Goal: Communication & Community: Answer question/provide support

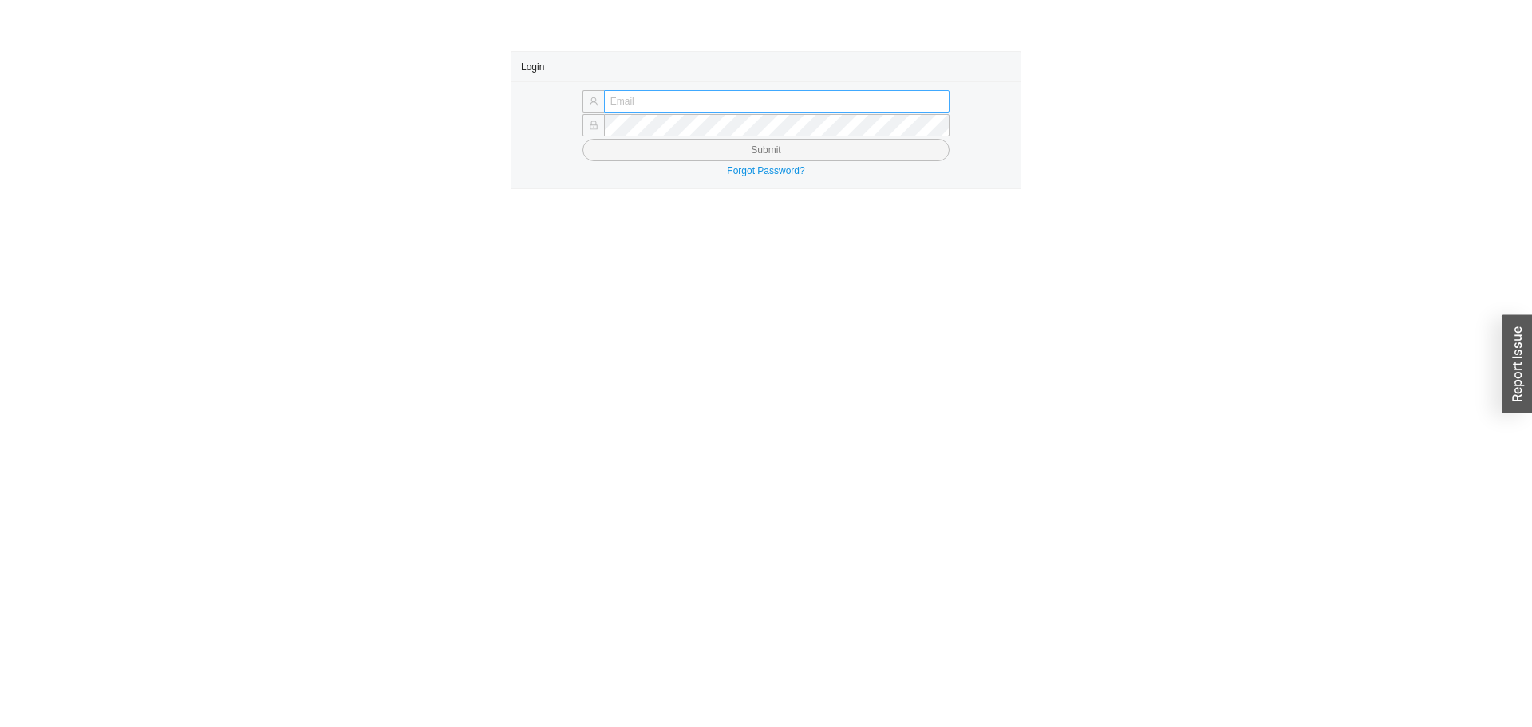
click at [665, 94] on input "text" at bounding box center [776, 101] width 345 height 22
type input "sephrina@homeandstone.com"
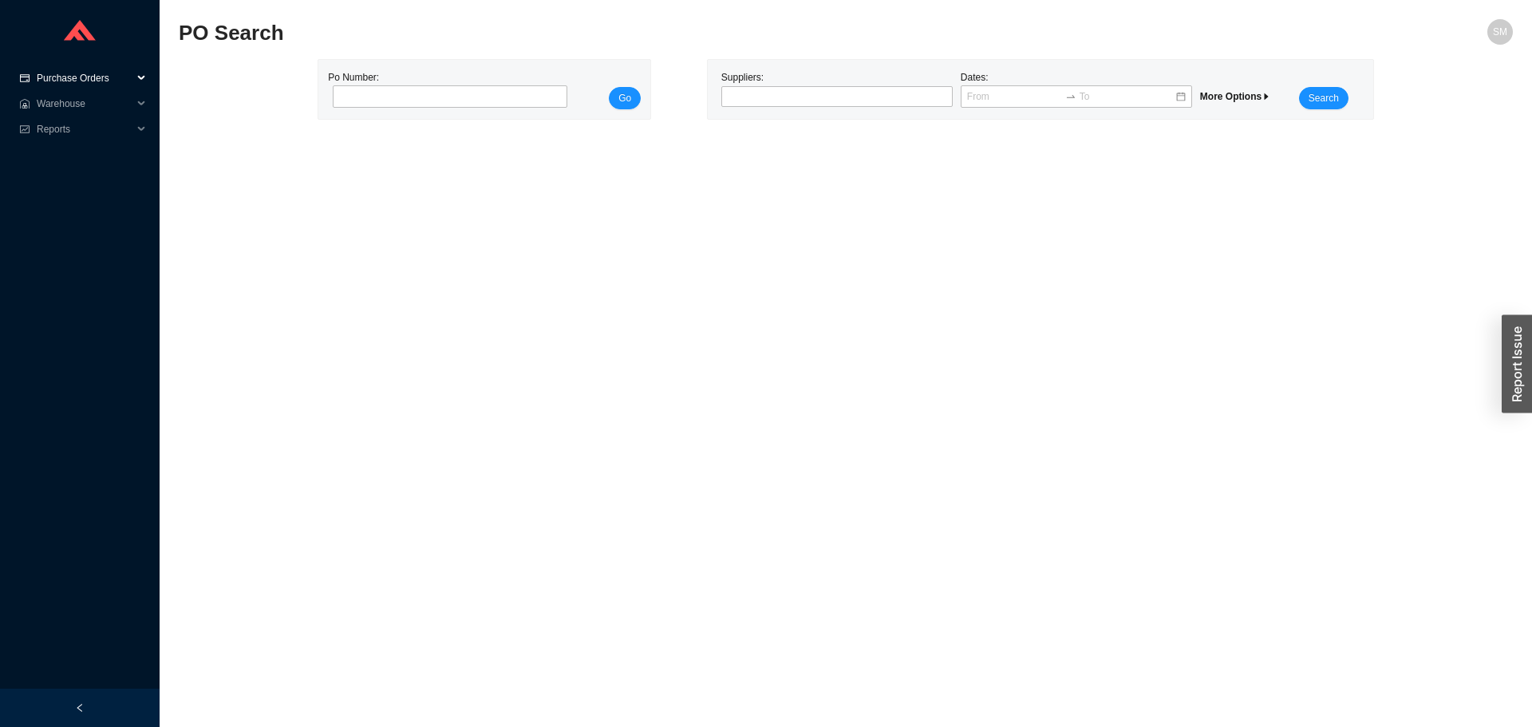
click at [53, 73] on span "Purchase Orders" at bounding box center [85, 78] width 96 height 26
click at [73, 150] on span "Warehouse" at bounding box center [85, 155] width 96 height 26
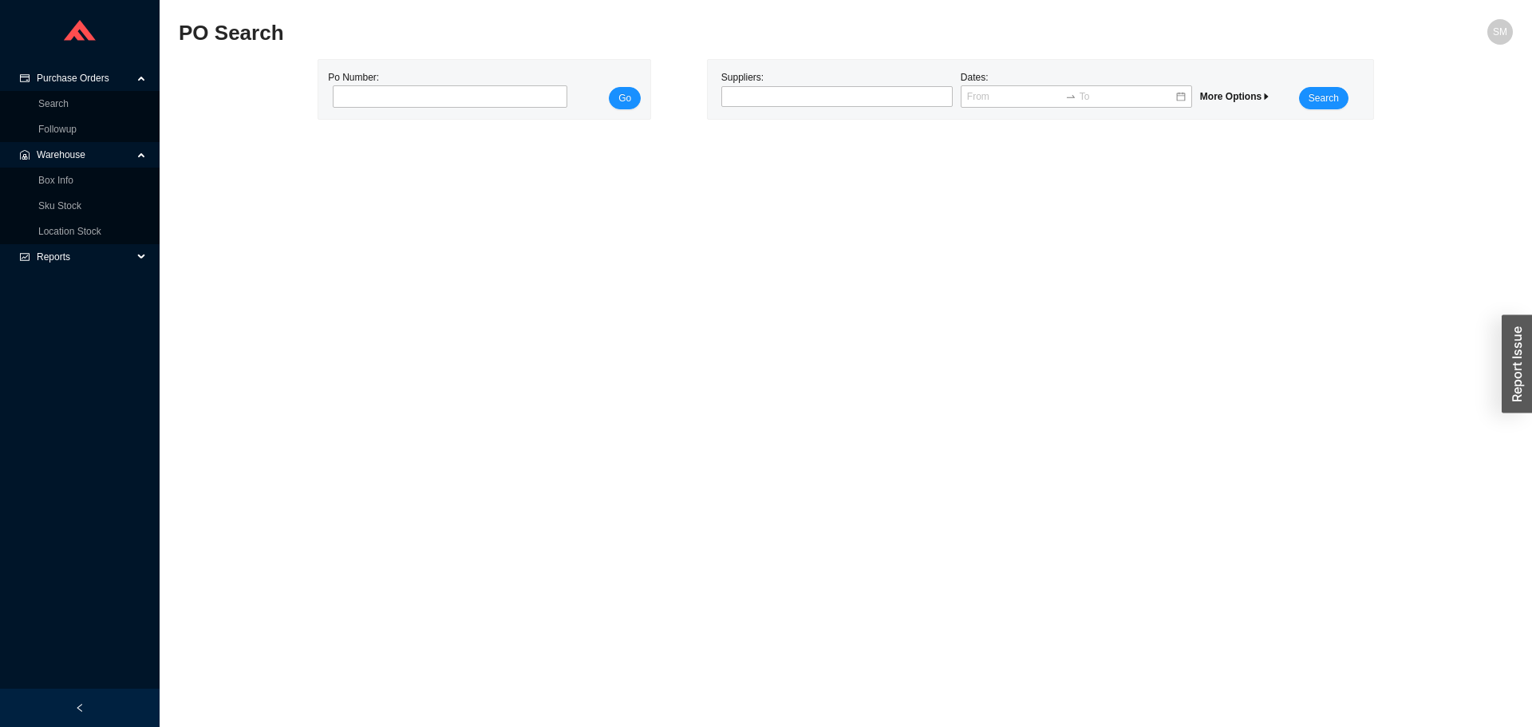
click at [65, 245] on span "Reports" at bounding box center [85, 257] width 96 height 26
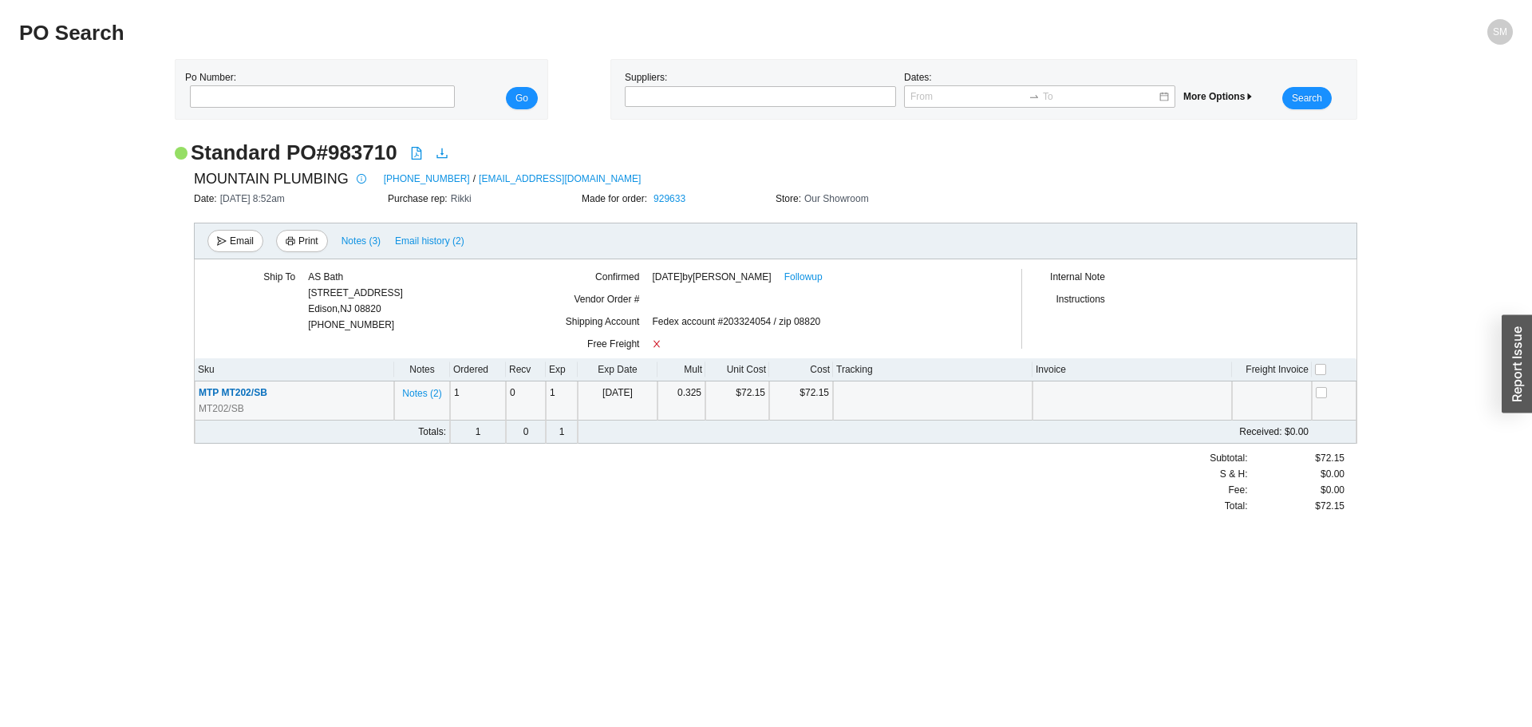
click at [257, 397] on span "MTP MT202/SB" at bounding box center [233, 392] width 69 height 11
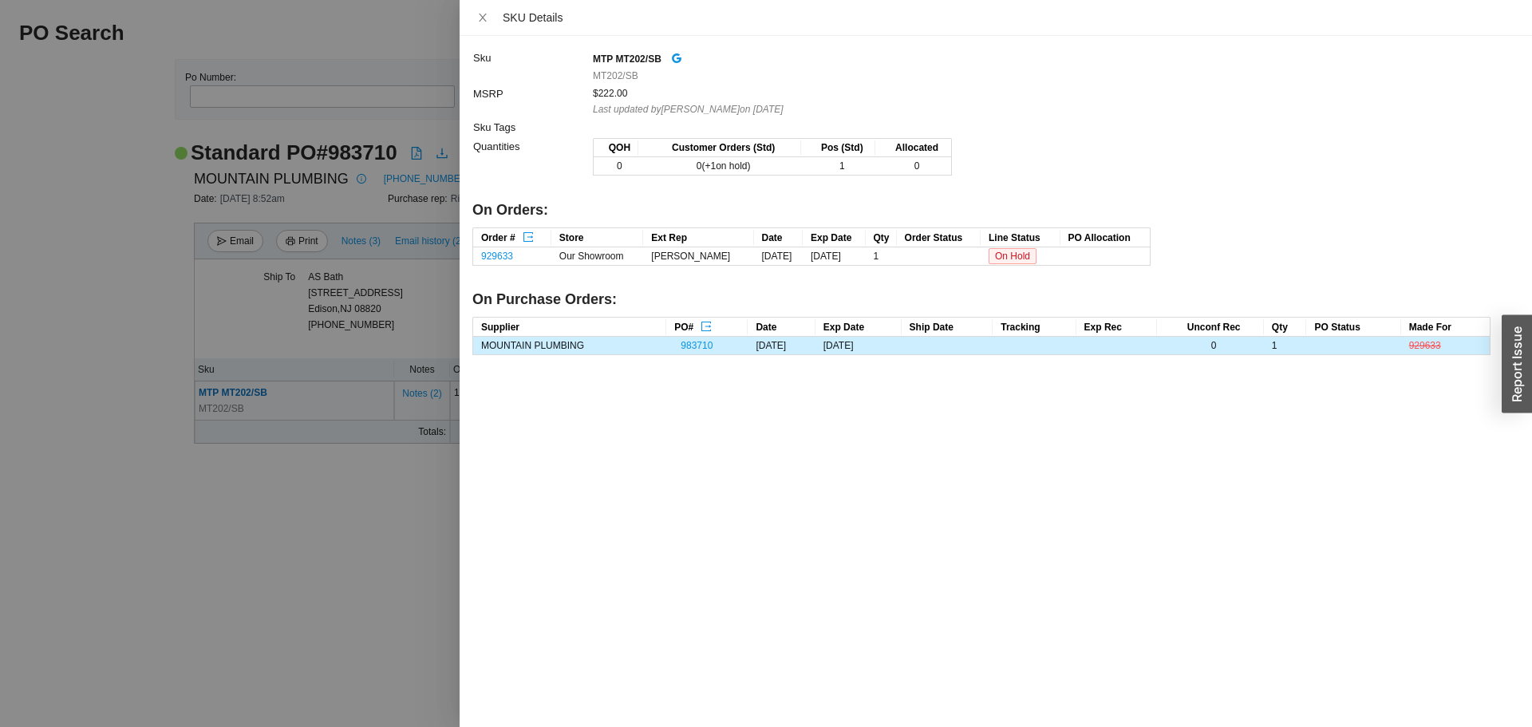
click at [274, 500] on div at bounding box center [766, 363] width 1532 height 727
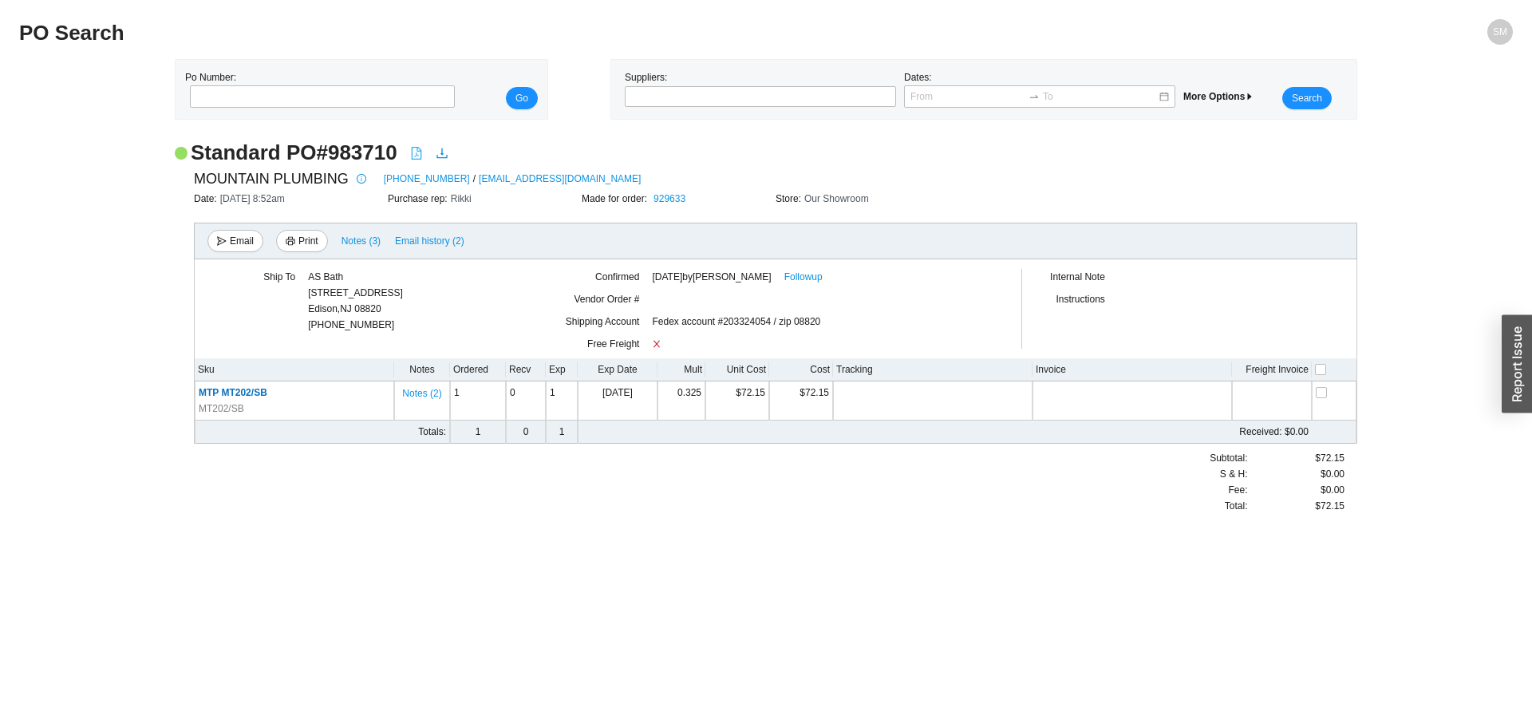
click at [413, 154] on icon "file-pdf" at bounding box center [416, 153] width 13 height 13
click at [239, 235] on span "Email" at bounding box center [242, 241] width 24 height 16
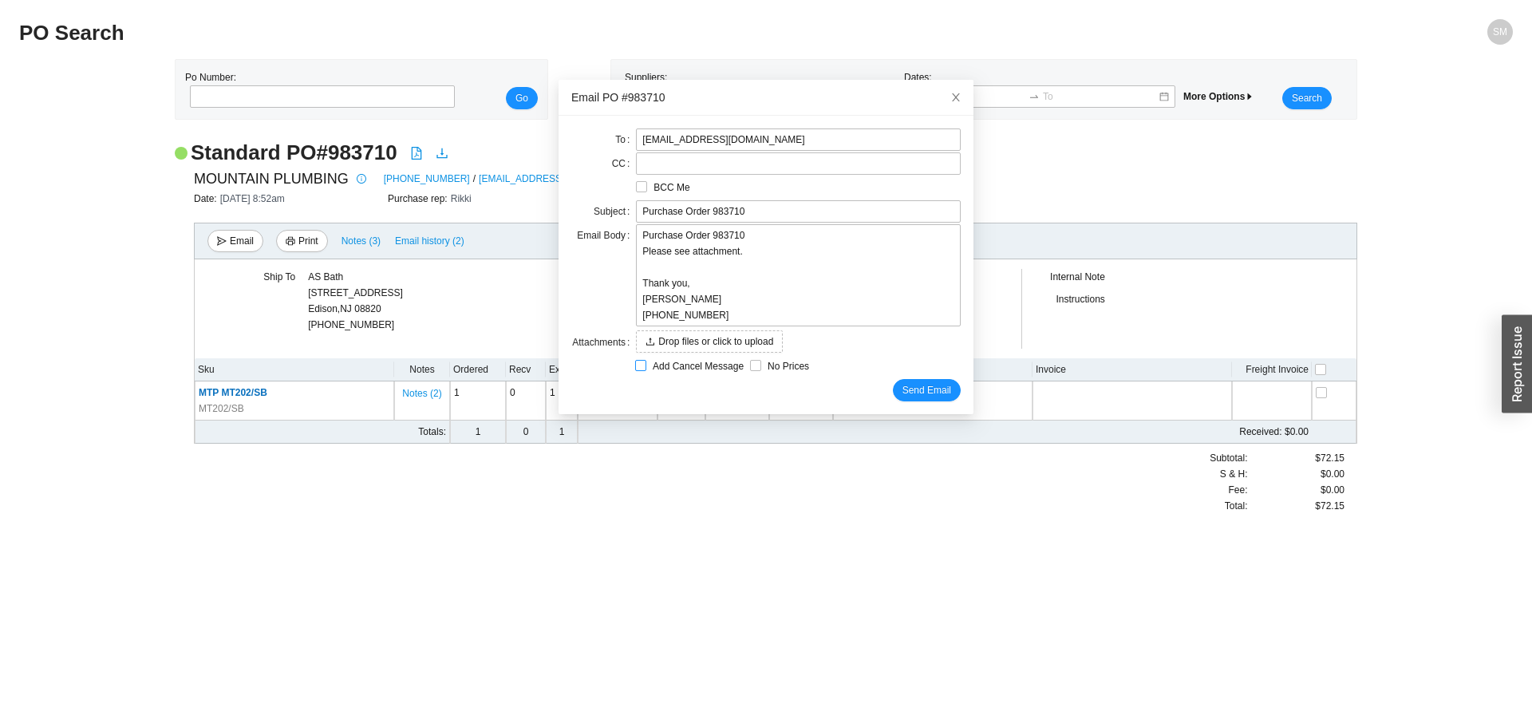
click at [665, 368] on span "Add Cancel Message" at bounding box center [698, 366] width 104 height 16
click at [646, 368] on input "Add Cancel Message" at bounding box center [640, 365] width 11 height 11
checkbox input "true"
type input "Purchase Order 983710 - PLEASE CANCEL"
type textarea "Please cancel and confirm via email. Thank you, Sephrina"
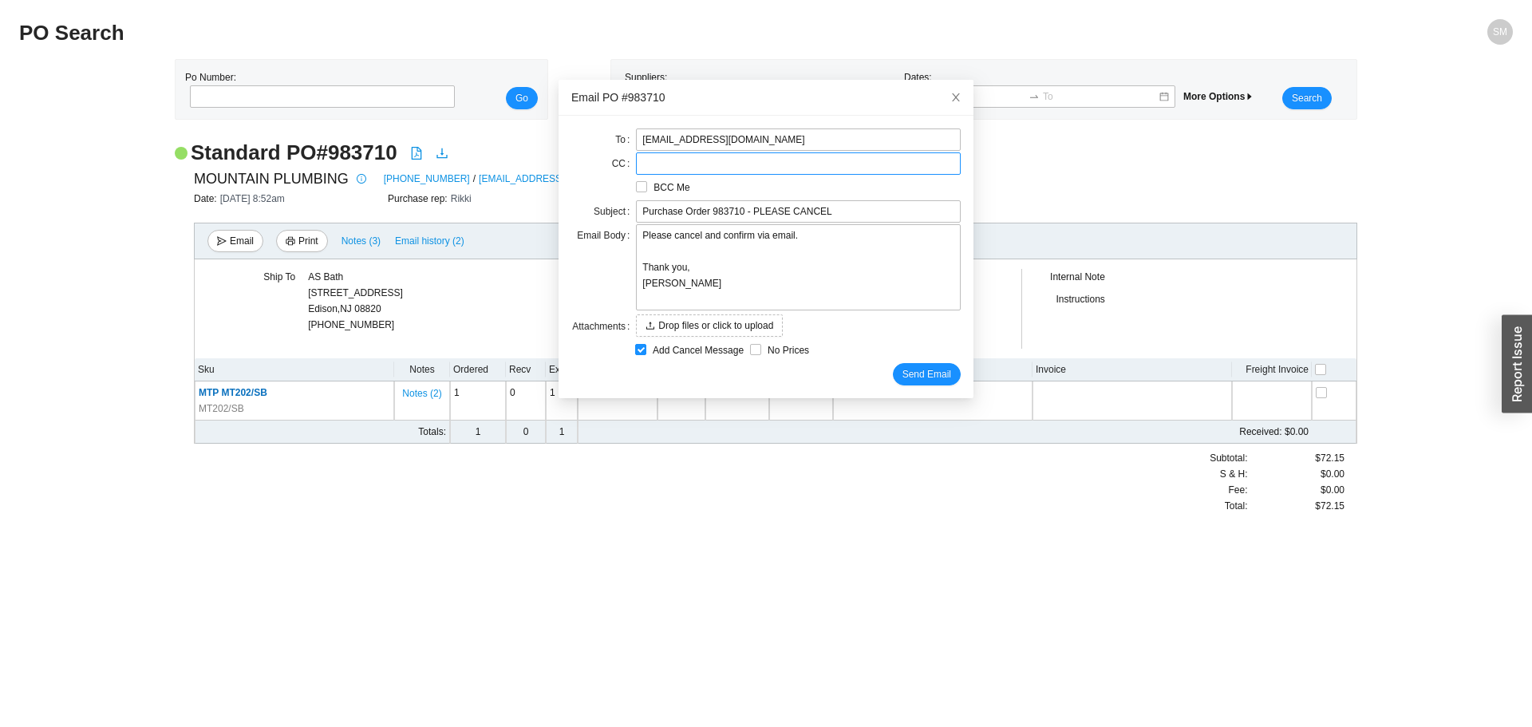
click at [751, 160] on label at bounding box center [798, 163] width 325 height 22
click at [649, 160] on input at bounding box center [643, 164] width 11 height 18
click at [907, 375] on span "Send Email" at bounding box center [926, 374] width 49 height 16
